Goal: Task Accomplishment & Management: Use online tool/utility

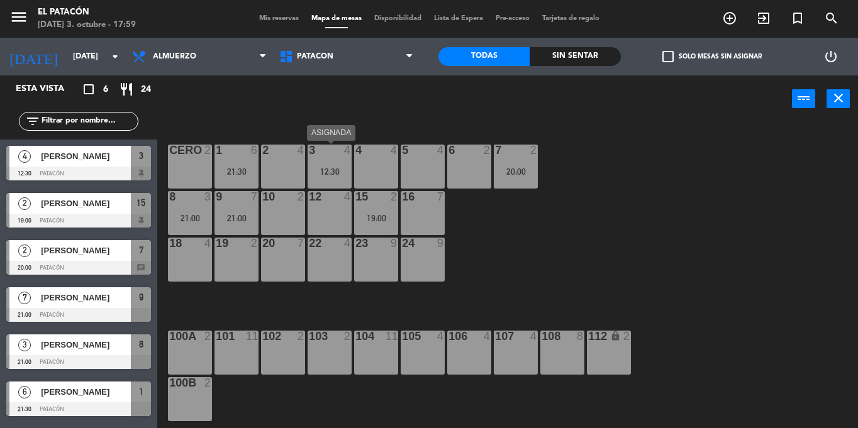
drag, startPoint x: 0, startPoint y: 0, endPoint x: 326, endPoint y: 175, distance: 369.6
click at [326, 175] on div "12:30" at bounding box center [329, 171] width 44 height 9
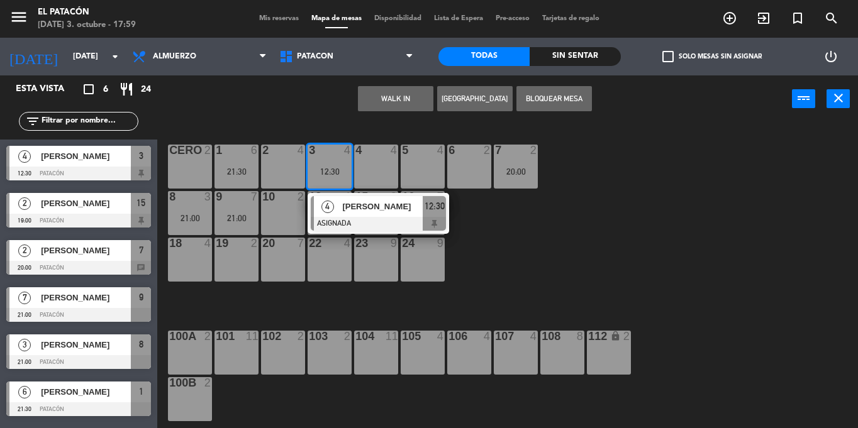
click at [338, 206] on div "4" at bounding box center [327, 206] width 27 height 21
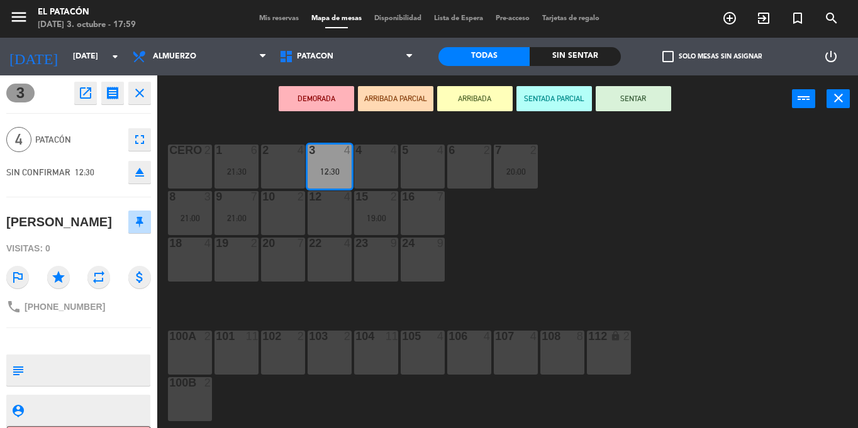
click at [140, 177] on icon "eject" at bounding box center [139, 172] width 15 height 15
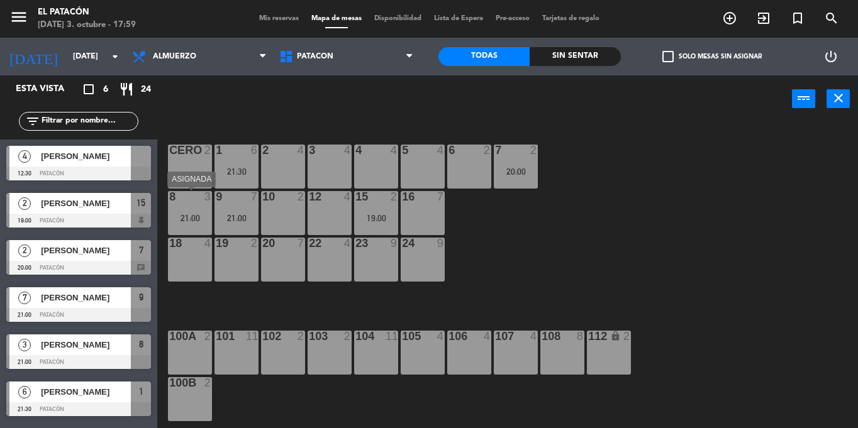
click at [185, 216] on div "21:00" at bounding box center [190, 218] width 44 height 9
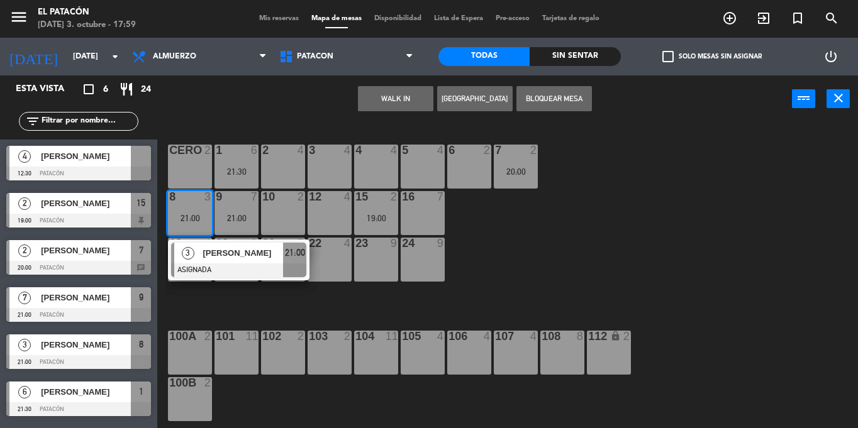
click at [323, 216] on div "12 4" at bounding box center [329, 213] width 44 height 44
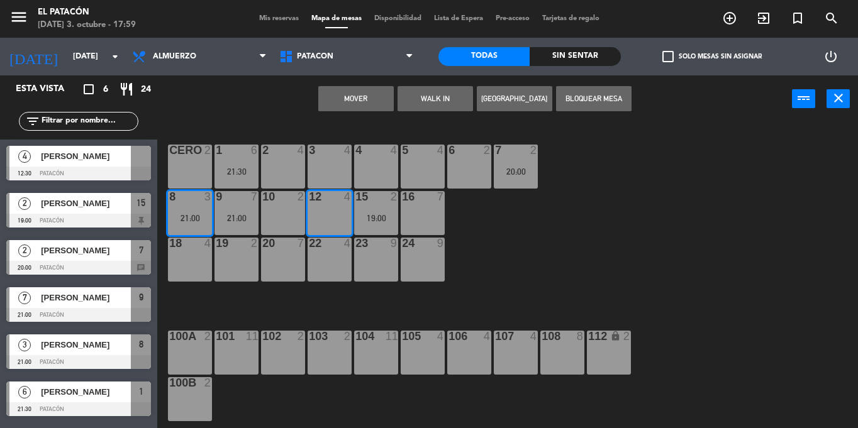
click at [355, 103] on button "Mover" at bounding box center [355, 98] width 75 height 25
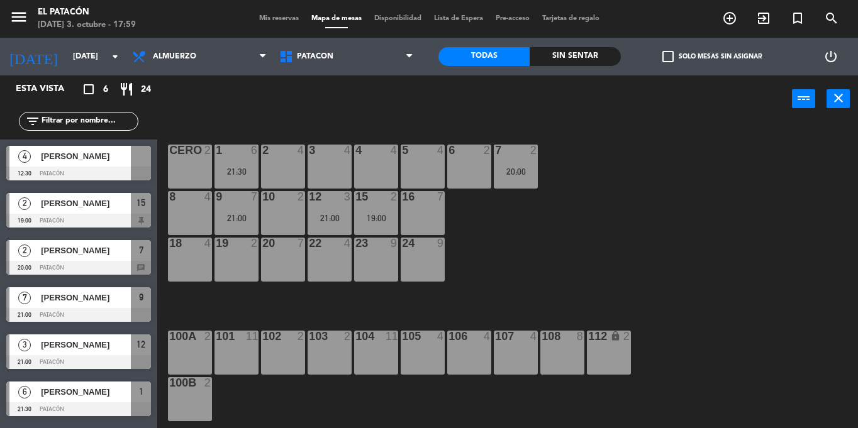
click at [243, 219] on div "21:00" at bounding box center [236, 218] width 44 height 9
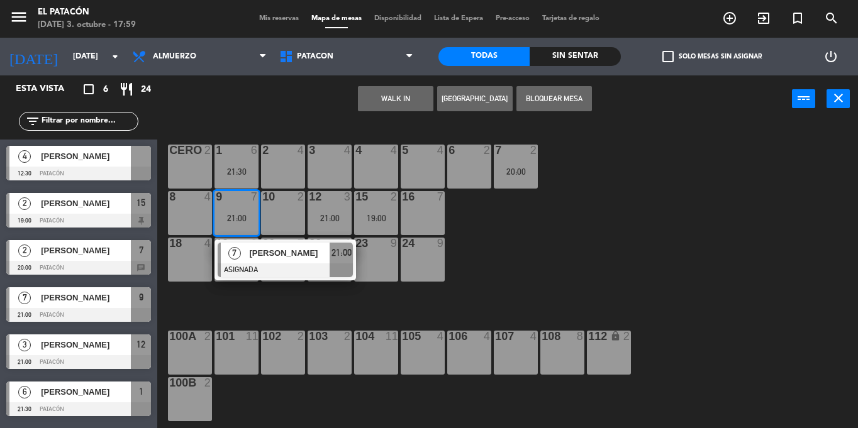
click at [585, 246] on div "1 6 21:30 2 4 3 4 4 4 5 4 6 2 7 2 20:00 CERO 2 8 4 9 7 21:00 7 [PERSON_NAME] AS…" at bounding box center [512, 276] width 692 height 306
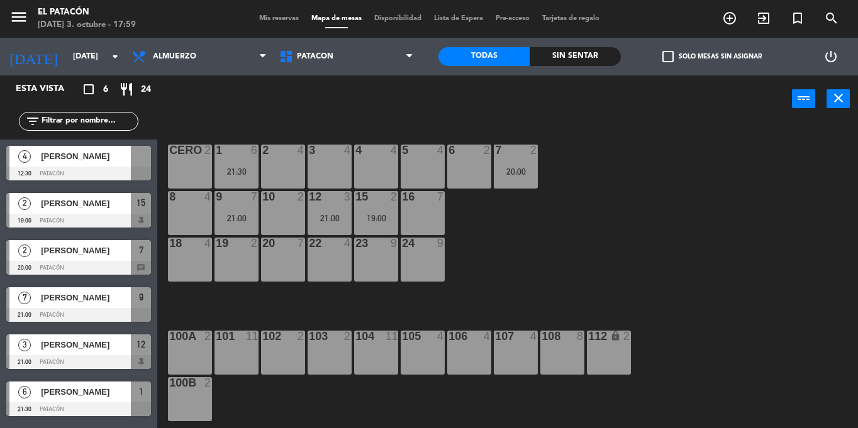
click at [250, 179] on div "1 6 21:30" at bounding box center [236, 167] width 44 height 44
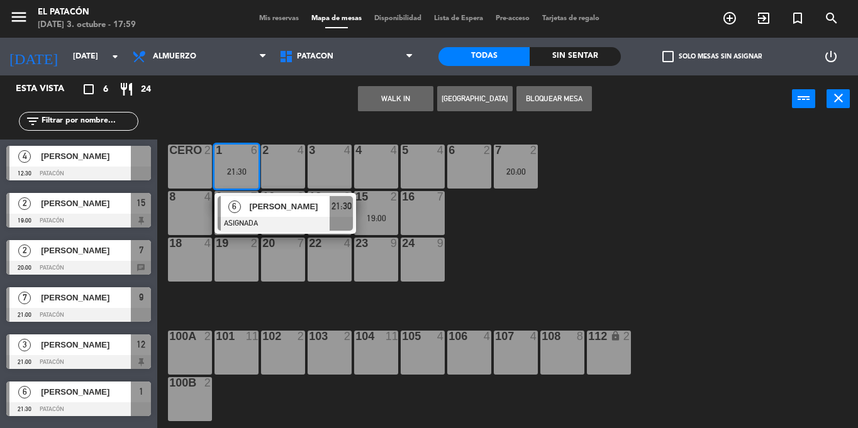
click at [615, 287] on div "1 6 21:30 6 [PERSON_NAME] ASIGNADA 21:30 2 4 3 4 4 4 5 4 6 2 7 2 20:00 CERO 2 8…" at bounding box center [512, 276] width 692 height 306
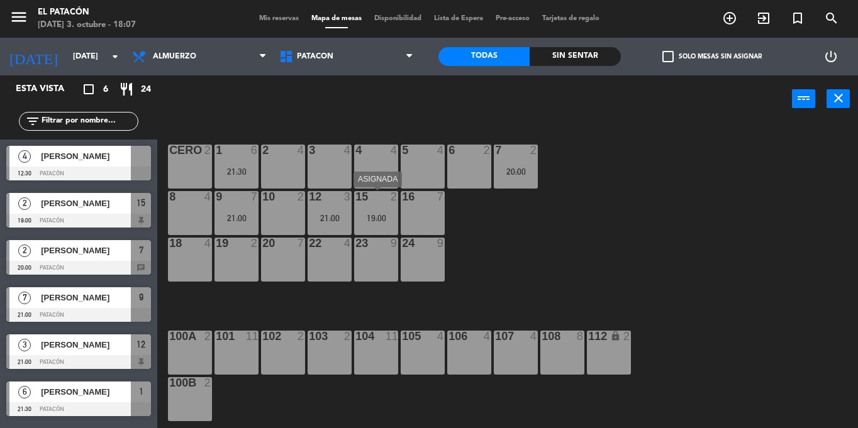
click at [380, 223] on div "15 2 19:00" at bounding box center [376, 213] width 44 height 44
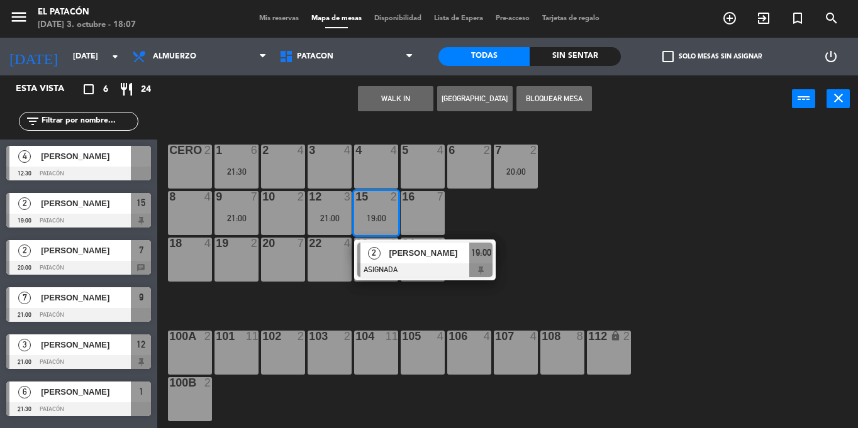
click at [605, 175] on div "1 6 21:30 2 4 3 4 4 4 5 4 6 2 7 2 20:00 CERO 2 8 4 9 7 21:00 10 2 12 3 21:00 15…" at bounding box center [512, 276] width 692 height 306
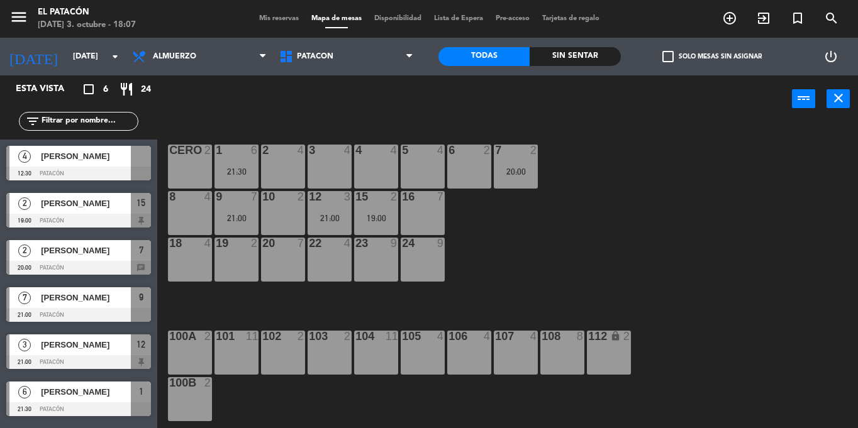
click at [71, 258] on div "[PERSON_NAME]" at bounding box center [85, 250] width 91 height 21
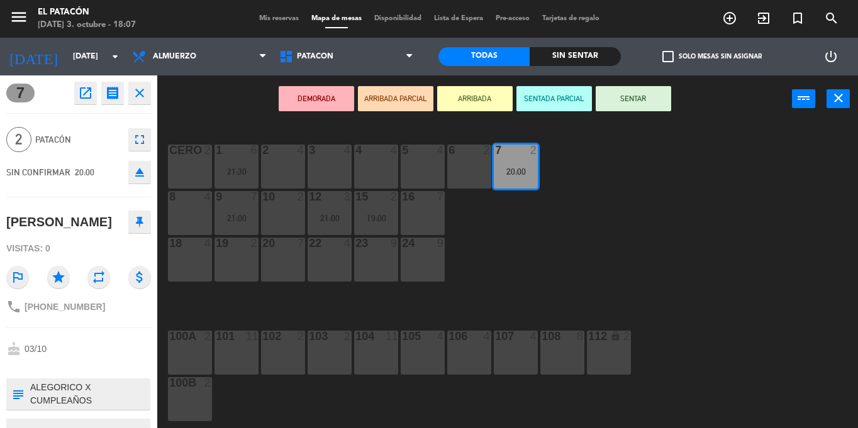
scroll to position [57, 0]
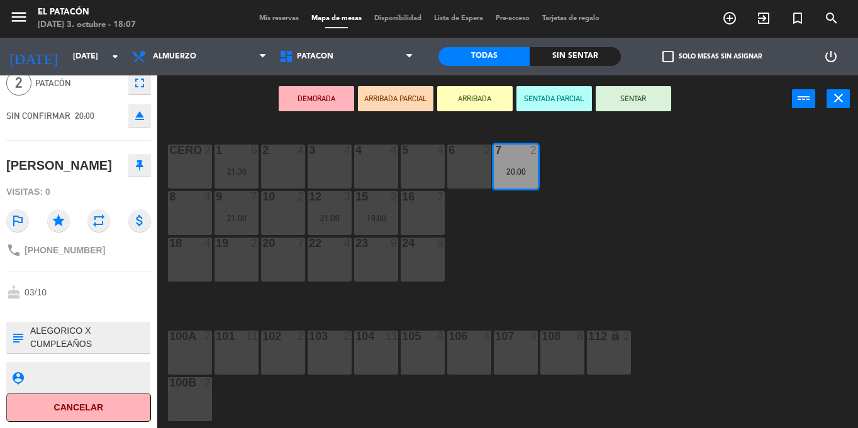
click at [693, 317] on div "1 6 21:30 2 4 3 4 4 4 5 4 6 2 7 2 20:00 CERO 2 8 4 9 7 21:00 10 2 12 3 21:00 15…" at bounding box center [512, 276] width 692 height 306
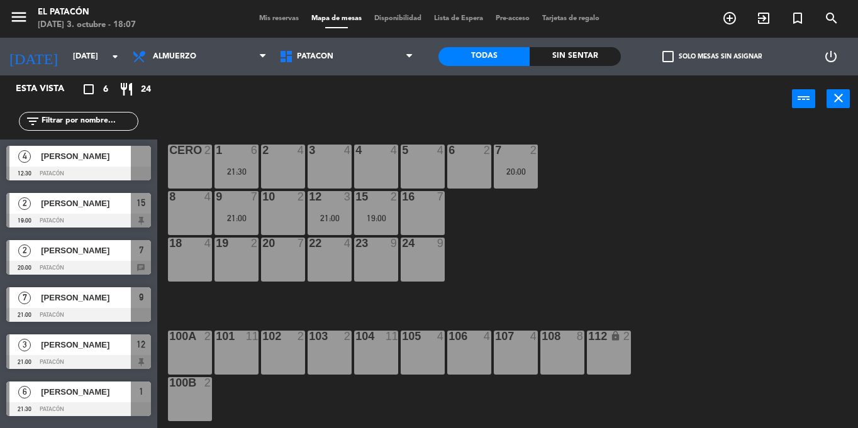
click at [508, 174] on div "20:00" at bounding box center [516, 171] width 44 height 9
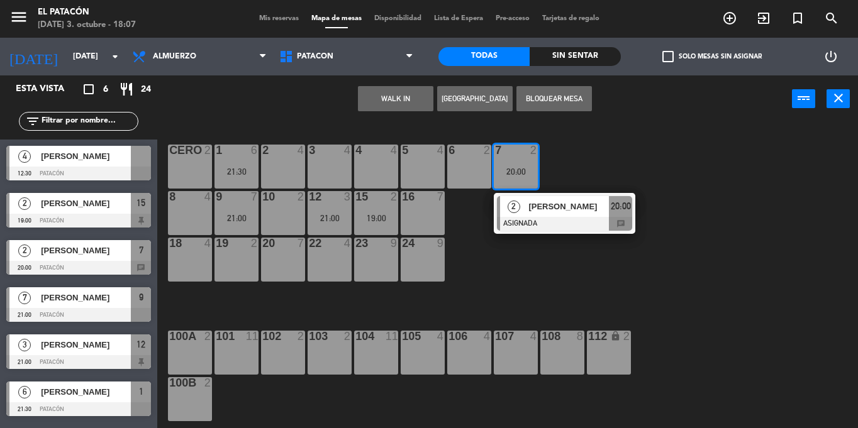
click at [279, 216] on div "10 2" at bounding box center [283, 213] width 44 height 44
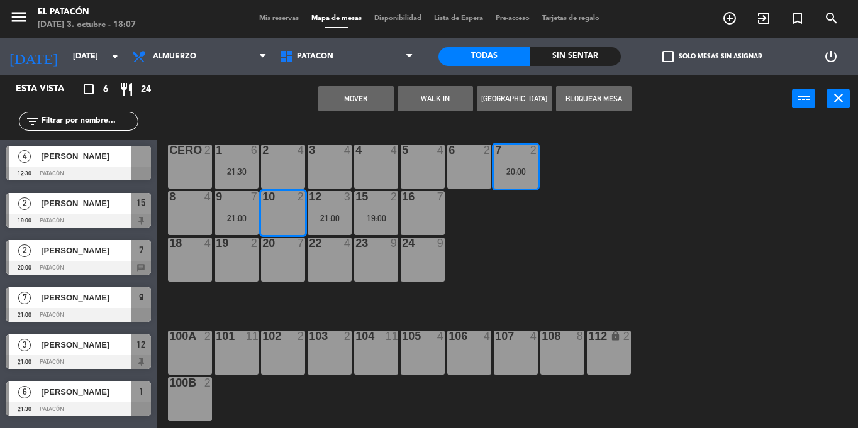
click at [373, 93] on button "Mover" at bounding box center [355, 98] width 75 height 25
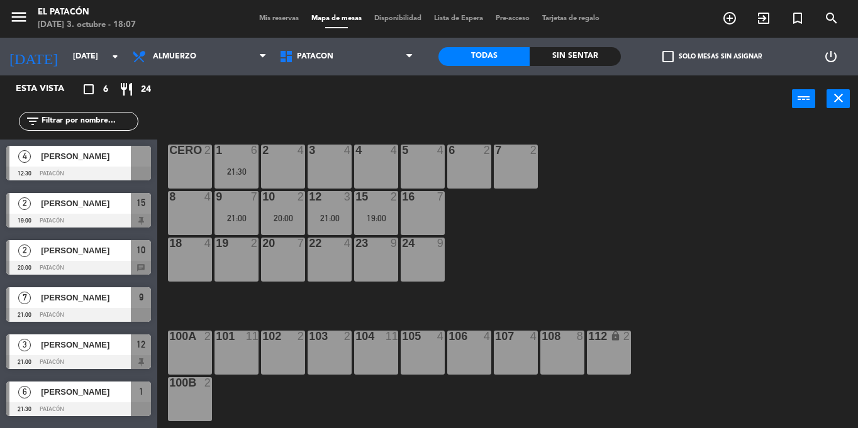
click at [252, 165] on div "1 6 21:30" at bounding box center [236, 167] width 44 height 44
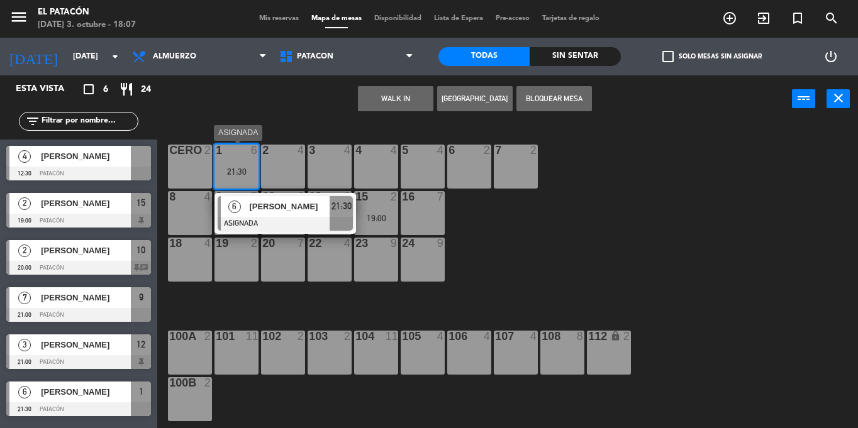
click at [263, 219] on div at bounding box center [285, 224] width 135 height 14
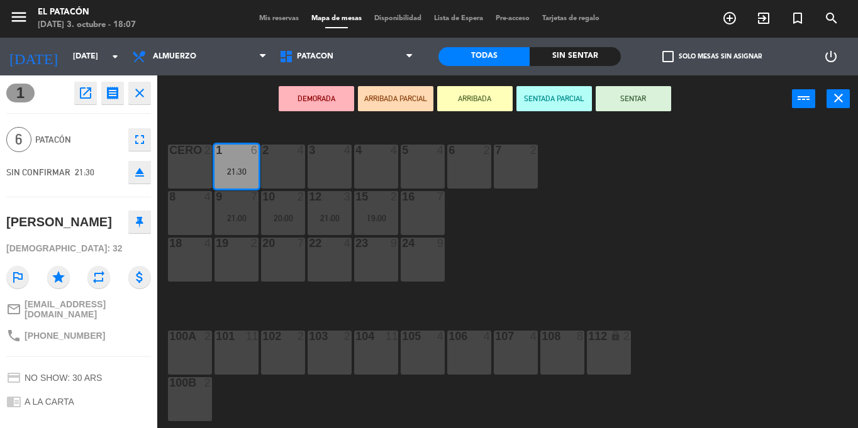
click at [575, 314] on div "1 6 21:30 2 4 3 4 4 4 5 4 6 2 7 2 CERO 2 8 4 9 7 21:00 10 2 20:00 12 3 21:00 15…" at bounding box center [512, 276] width 692 height 306
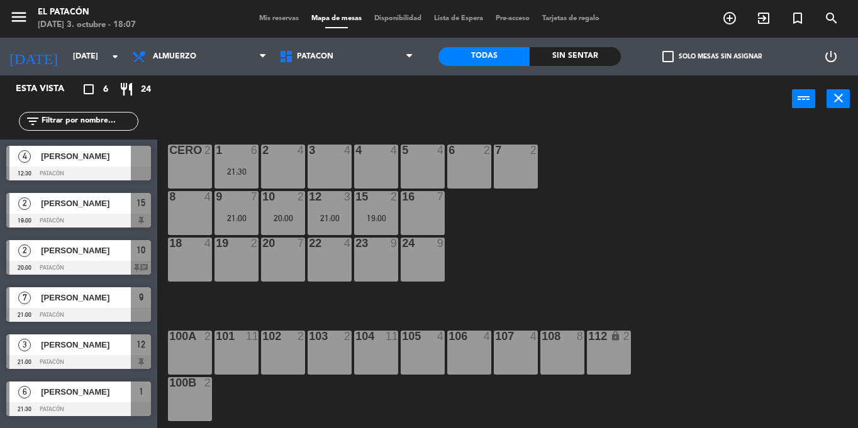
click at [249, 219] on div "21:00" at bounding box center [236, 218] width 44 height 9
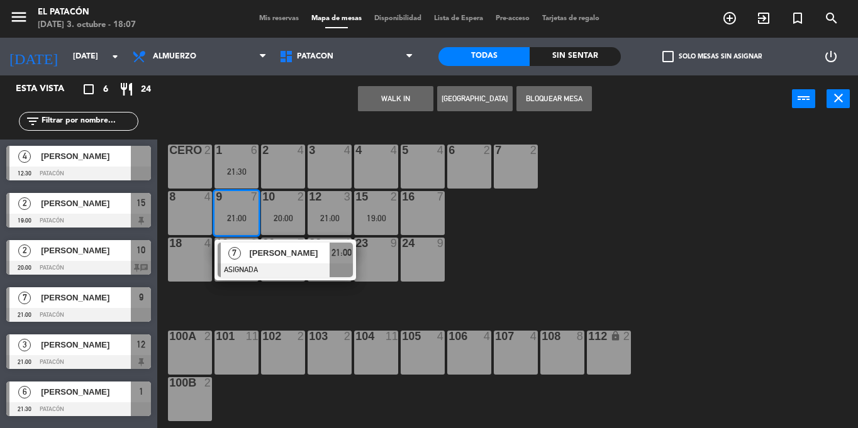
click at [262, 251] on span "[PERSON_NAME]" at bounding box center [289, 252] width 80 height 13
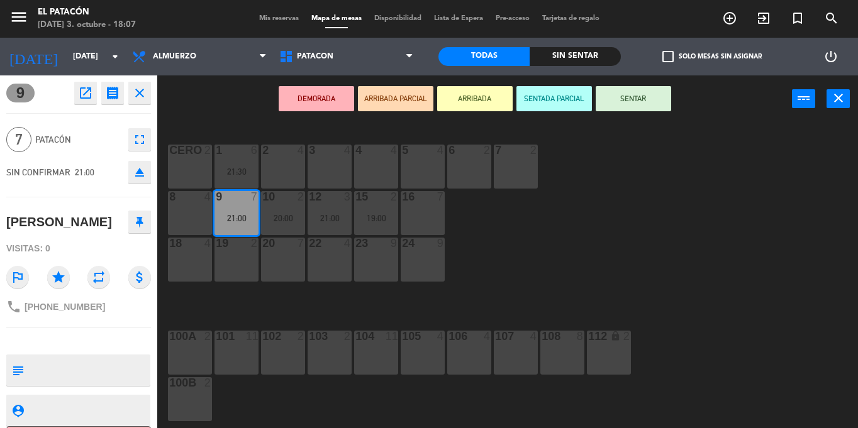
scroll to position [51, 0]
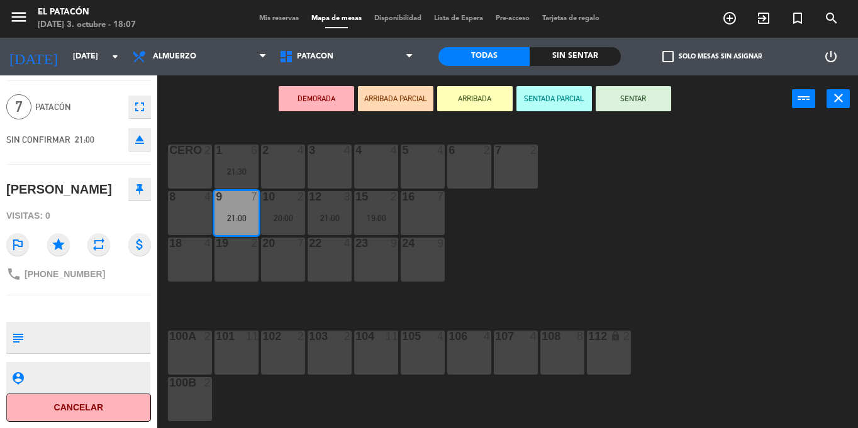
click at [643, 333] on div "1 6 21:30 2 4 3 4 4 4 5 4 6 2 7 2 CERO 2 8 4 9 7 21:00 10 2 20:00 12 3 21:00 15…" at bounding box center [512, 276] width 692 height 306
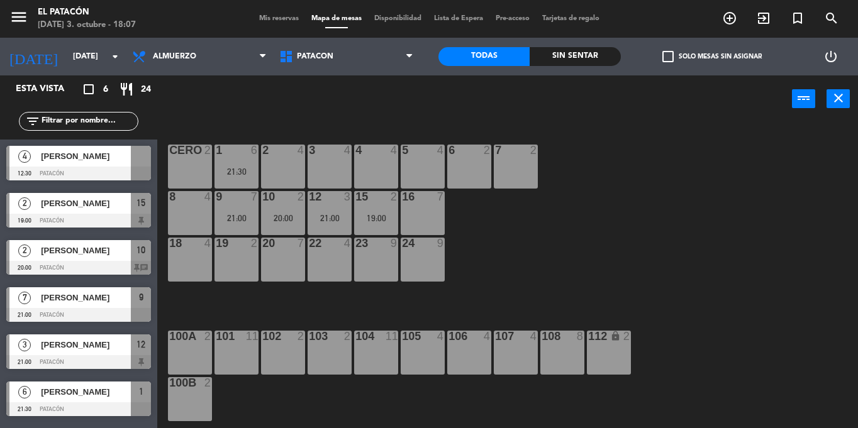
click at [240, 155] on div at bounding box center [236, 150] width 21 height 11
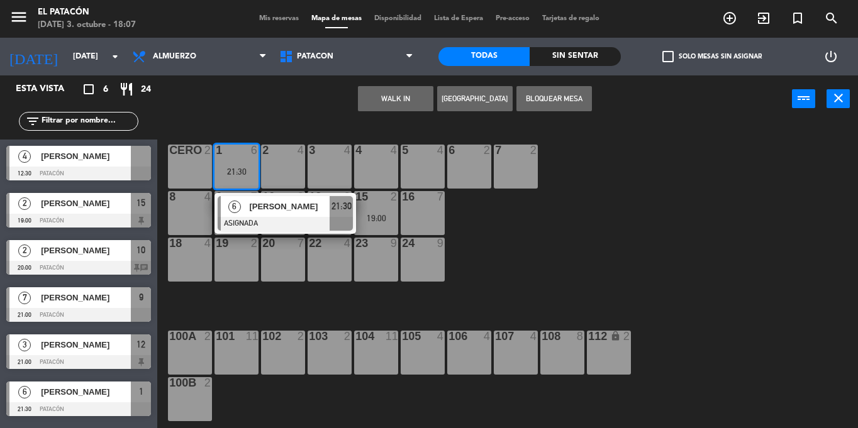
click at [263, 191] on div "10" at bounding box center [262, 196] width 1 height 11
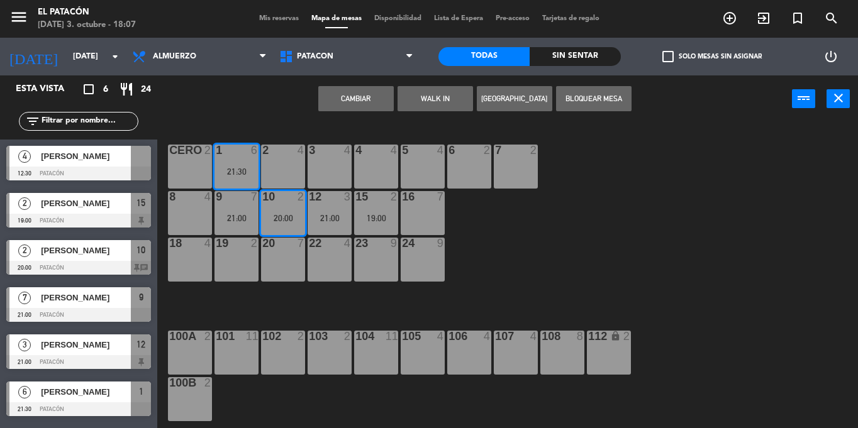
click at [502, 285] on div "1 6 21:30 2 4 3 4 4 4 5 4 6 2 7 2 CERO 2 8 4 9 7 21:00 10 2 20:00 12 3 21:00 15…" at bounding box center [512, 276] width 692 height 306
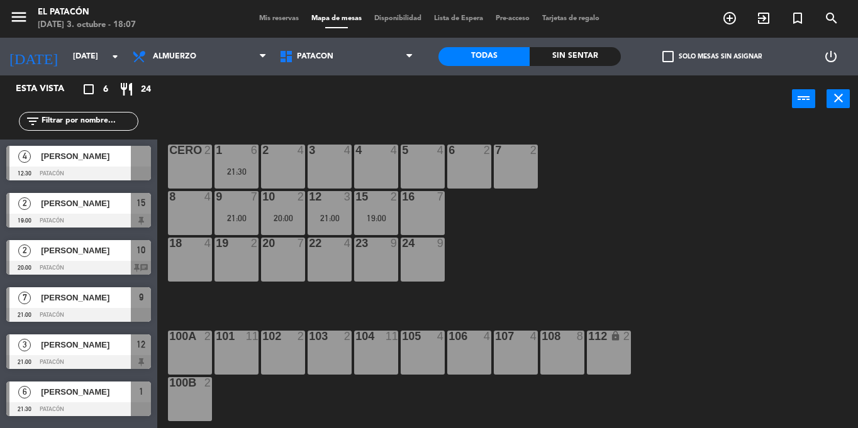
click at [226, 163] on div "1 6 21:30" at bounding box center [236, 167] width 44 height 44
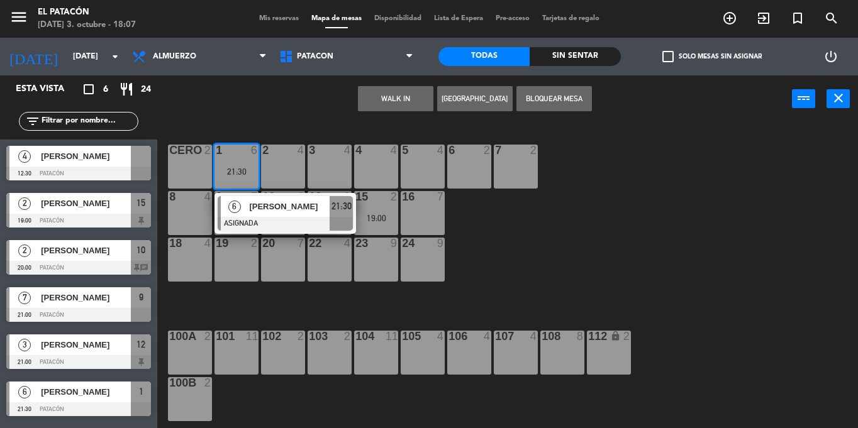
click at [246, 217] on div at bounding box center [285, 224] width 135 height 14
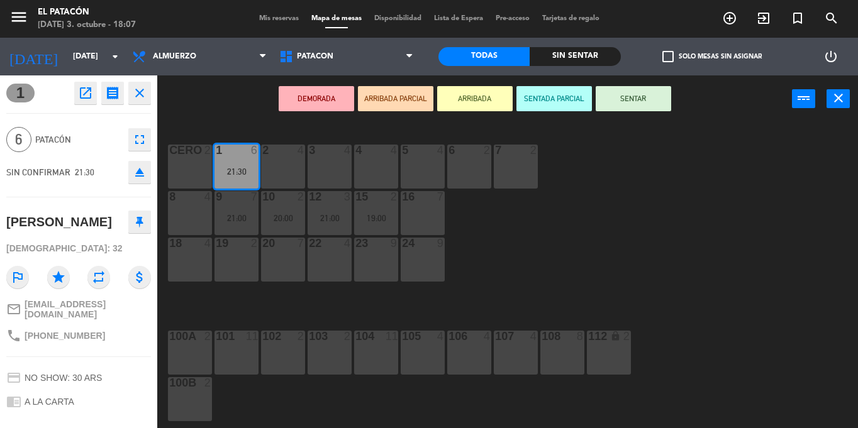
click at [644, 243] on div "1 6 21:30 2 4 3 4 4 4 5 4 6 2 7 2 CERO 2 8 4 9 7 21:00 10 2 20:00 12 3 21:00 15…" at bounding box center [512, 276] width 692 height 306
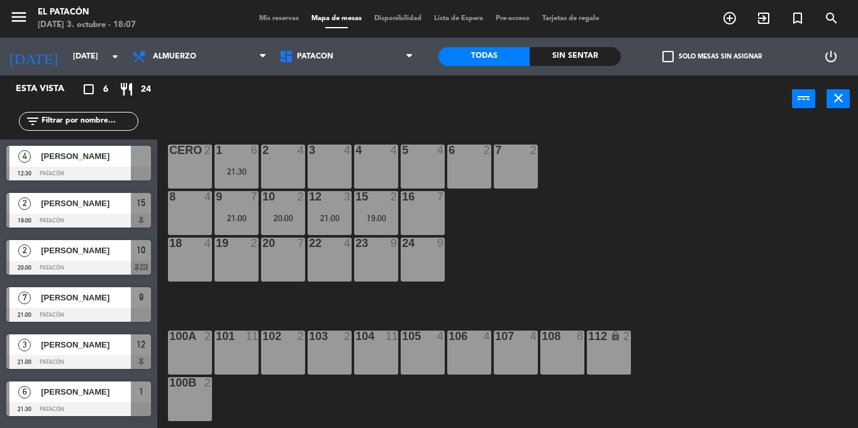
click at [238, 228] on div "9 7 21:00" at bounding box center [236, 213] width 44 height 44
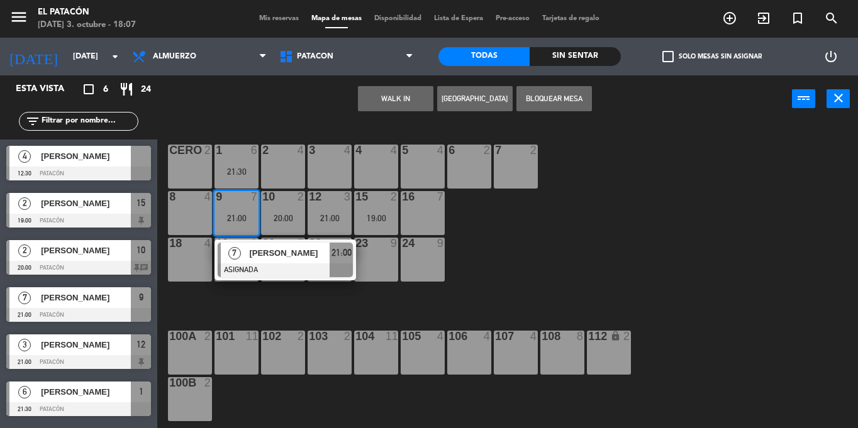
click at [239, 172] on div "21:30" at bounding box center [236, 171] width 44 height 9
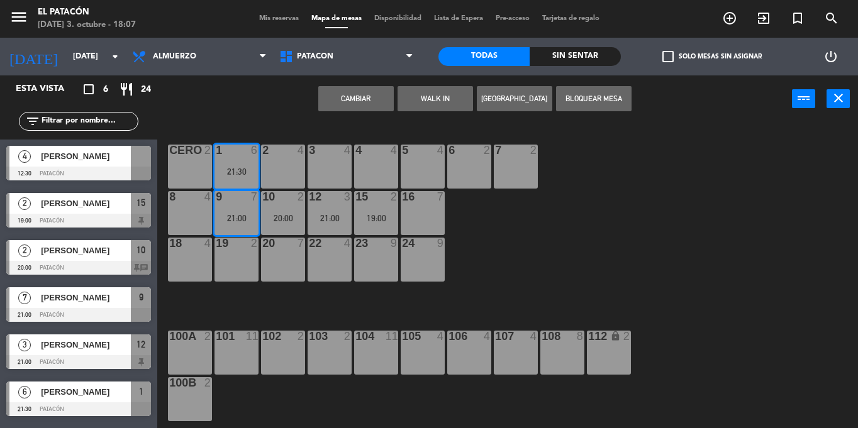
click at [373, 94] on button "Cambiar" at bounding box center [355, 98] width 75 height 25
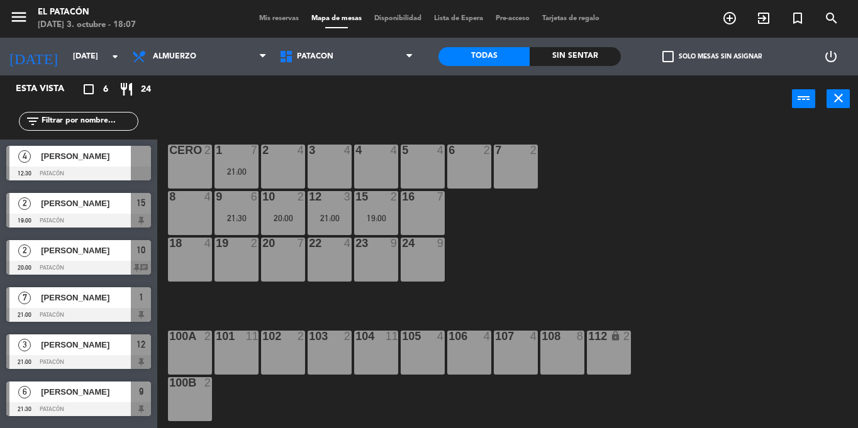
click at [52, 359] on div at bounding box center [78, 362] width 145 height 14
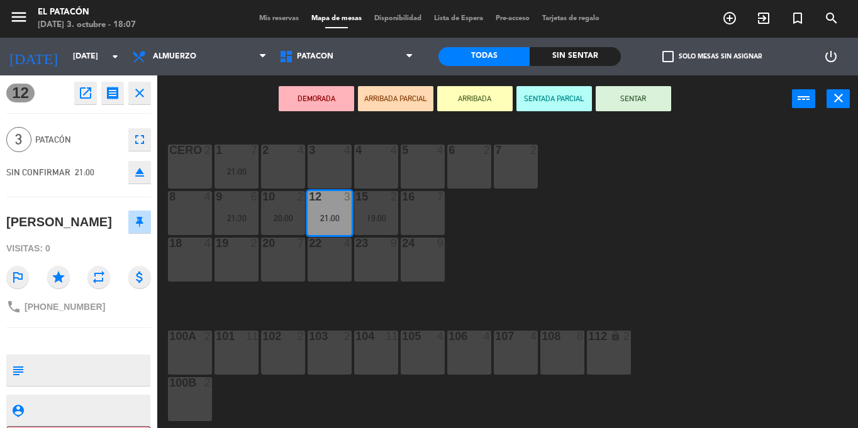
click at [537, 251] on div "1 7 21:00 2 4 3 4 4 4 5 4 6 2 7 2 CERO 2 8 4 9 6 21:30 10 2 20:00 12 3 21:00 15…" at bounding box center [512, 276] width 692 height 306
